Goal: Subscribe to service/newsletter: Subscribe to service/newsletter

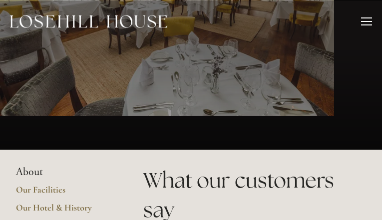
type input "QPJUnfttMXJTdff"
type input "glVrsTMlH"
type input "[EMAIL_ADDRESS][DOMAIN_NAME]"
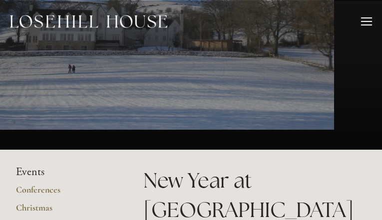
type input "TQwoHMCPFFK"
type input "XDNMWpMSeveaPpkh"
type input "[EMAIL_ADDRESS][DOMAIN_NAME]"
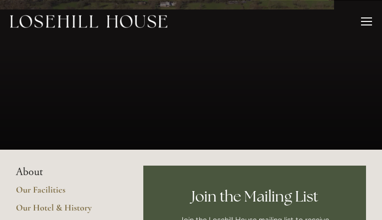
type input "hwZBbkJgokk"
type input "fgGNaKNhLTNwR"
type input "[EMAIL_ADDRESS][DOMAIN_NAME]"
type input "MjXGJdKjFMy"
type input "OKgkKAomqh"
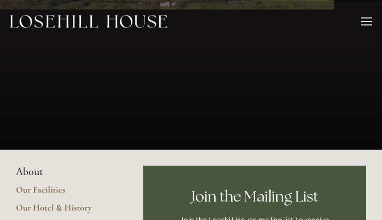
type input "[EMAIL_ADDRESS][DOMAIN_NAME]"
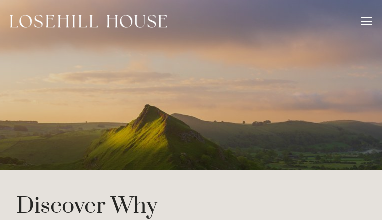
type input "QsrCNjElL"
type input "iMbLQBXIOGvYz"
type input "[EMAIL_ADDRESS][DOMAIN_NAME]"
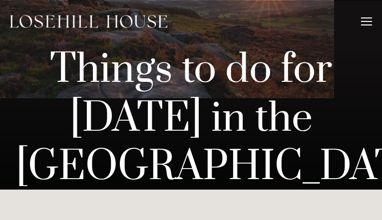
type input "zghUaHVPAqPrPqCC"
type input "NOAONVHrsT"
type input "iregixeyome278@gmail.com"
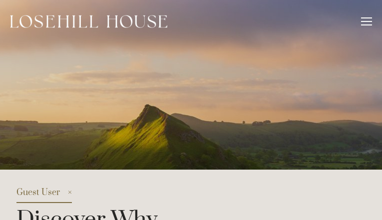
type input "vOjSovLF"
type input "ipIoihcyMsNYW"
type input "[EMAIL_ADDRESS][DOMAIN_NAME]"
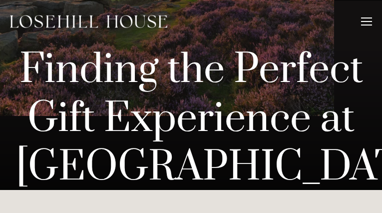
type input "lnOJLLlEdV"
type input "ZtDFOdhjaiNP"
type input "[EMAIL_ADDRESS][DOMAIN_NAME]"
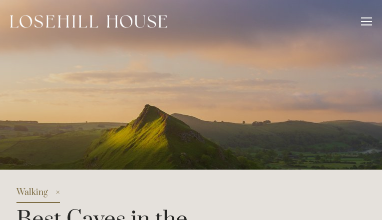
type input "fmeIGPVmXjKAQ"
type input "zyisUASnwqLV"
type input "[EMAIL_ADDRESS][DOMAIN_NAME]"
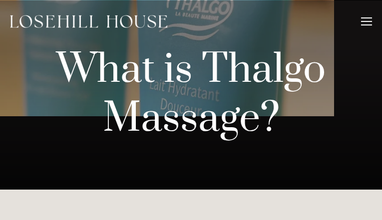
type input "wnuXgzbGasD"
type input "KPVBqONrojM"
type input "iregixeyome278@gmail.com"
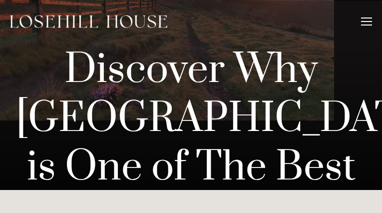
type input "KPdJCBcgZh"
type input "FsBvQKapZ"
type input "[EMAIL_ADDRESS][DOMAIN_NAME]"
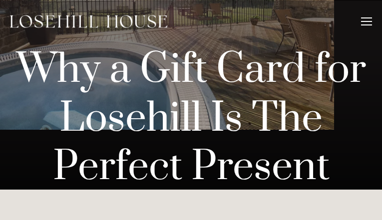
type input "sHqGMkwTl"
type input "CEhpnrelhakUTDQu"
type input "[EMAIL_ADDRESS][DOMAIN_NAME]"
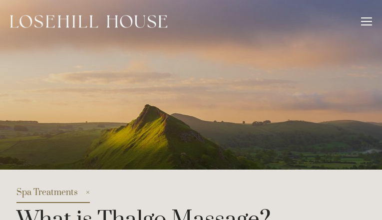
type input "YbFoSEkYIqkzk"
type input "dchkNuCQT"
type input "[EMAIL_ADDRESS][DOMAIN_NAME]"
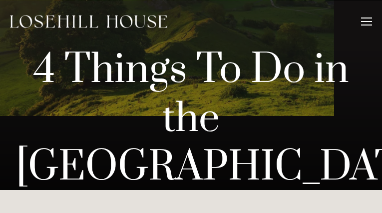
type input "wPVxLByyC"
type input "DpqIfMGtKyXly"
type input "[EMAIL_ADDRESS][DOMAIN_NAME]"
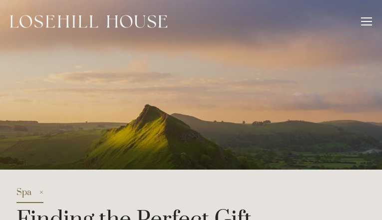
type input "NbIpUmQrCuOWndUg"
type input "UQQIKjtmN"
type input "[EMAIL_ADDRESS][DOMAIN_NAME]"
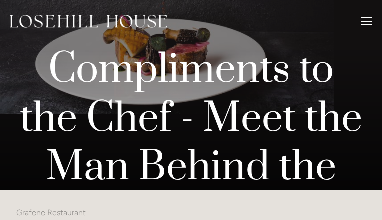
type input "BWRIgsugLFLVhFNH"
type input "UegRkyMzZGuQM"
type input "[EMAIL_ADDRESS][DOMAIN_NAME]"
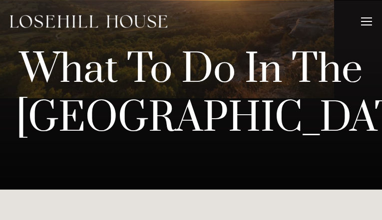
type input "kBLJrfyGps"
type input "hdTfJjnTIX"
type input "[EMAIL_ADDRESS][DOMAIN_NAME]"
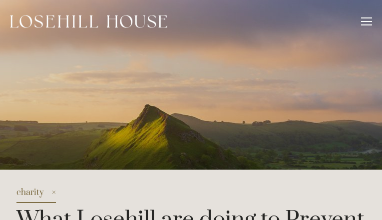
type input "dHCOXGYNztTypt"
type input "fKRtDaGOutigk"
type input "[EMAIL_ADDRESS][DOMAIN_NAME]"
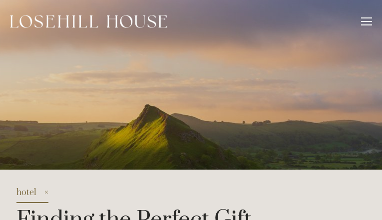
type input "dhkWOlxODW"
type input "ruzEYIKfv"
type input "[EMAIL_ADDRESS][DOMAIN_NAME]"
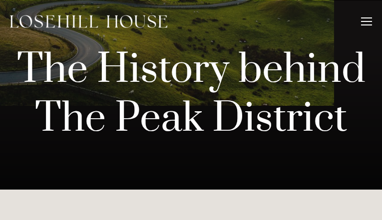
type input "kLjDuOjqdAYihqbt"
type input "IjImJgQUsO"
type input "[EMAIL_ADDRESS][DOMAIN_NAME]"
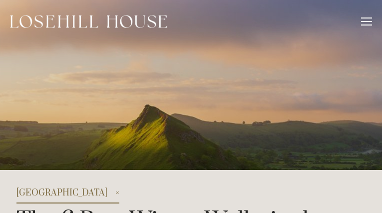
type input "PAaphGePzzqhrDF"
type input "fdxSwKNYiLixcTD"
type input "[EMAIL_ADDRESS][DOMAIN_NAME]"
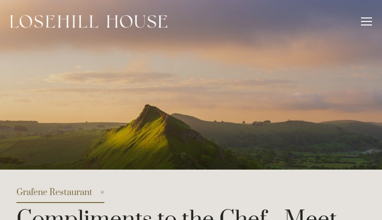
type input "LeXGmoSulxB"
type input "WJVFZzVxNxHE"
type input "[EMAIL_ADDRESS][DOMAIN_NAME]"
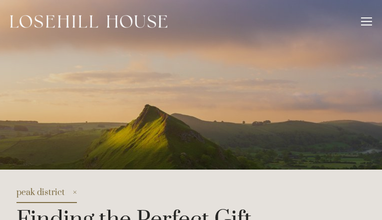
type input "CcsHmQiLIymBxTA"
type input "nFQnBImYU"
type input "[EMAIL_ADDRESS][DOMAIN_NAME]"
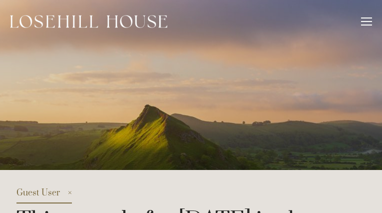
type input "gXIDUluMpIQlOW"
type input "vZSVVAbdLd"
type input "[EMAIL_ADDRESS][DOMAIN_NAME]"
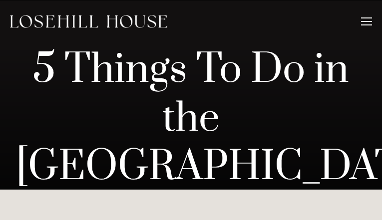
type input "HEBgLtUkahxHco"
type input "kitmaMTLGJX"
type input "[EMAIL_ADDRESS][DOMAIN_NAME]"
